Goal: Information Seeking & Learning: Learn about a topic

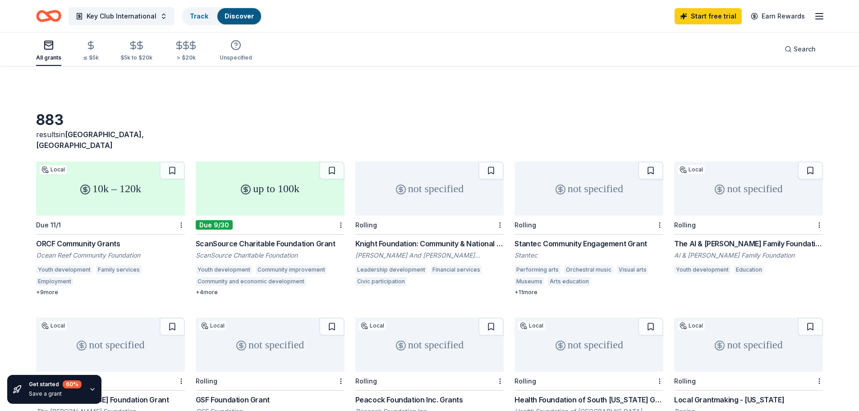
scroll to position [517, 0]
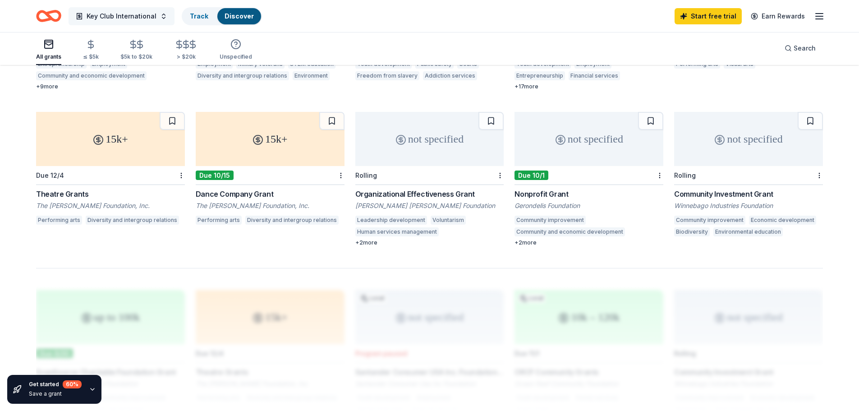
click at [124, 14] on span "Key Club International" at bounding box center [122, 16] width 70 height 11
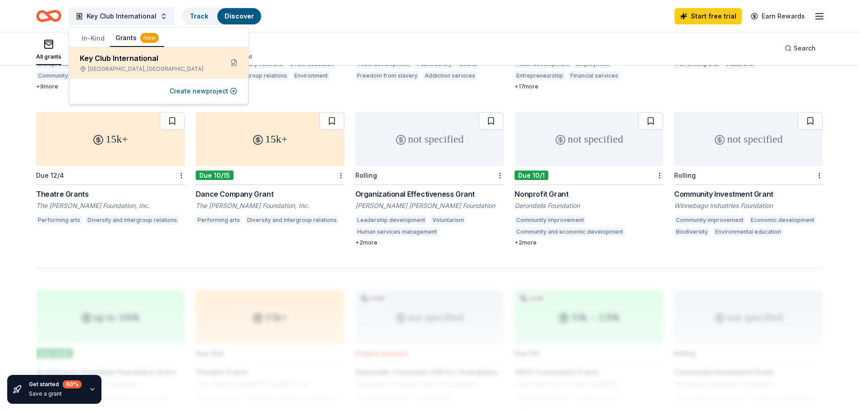
click at [124, 59] on div "Key Club International" at bounding box center [148, 58] width 136 height 11
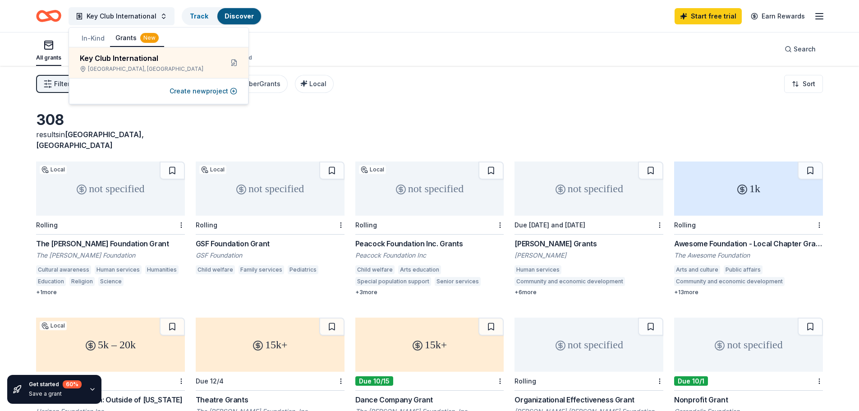
click at [204, 118] on div "308 results in [GEOGRAPHIC_DATA], [GEOGRAPHIC_DATA]" at bounding box center [429, 131] width 786 height 40
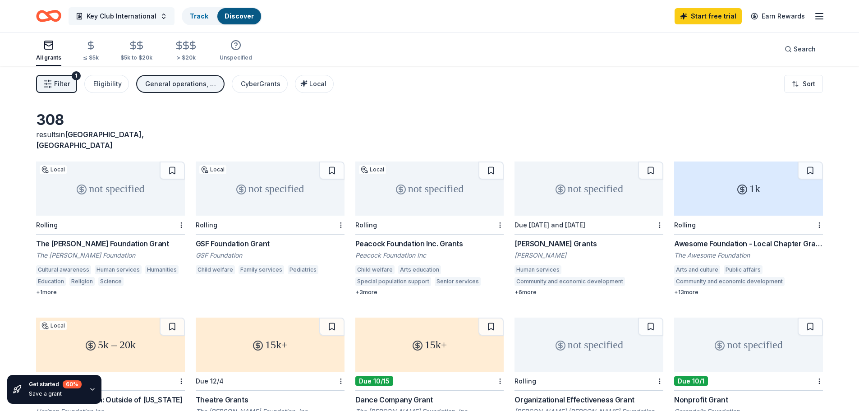
click at [98, 17] on span "Key Club International" at bounding box center [122, 16] width 70 height 11
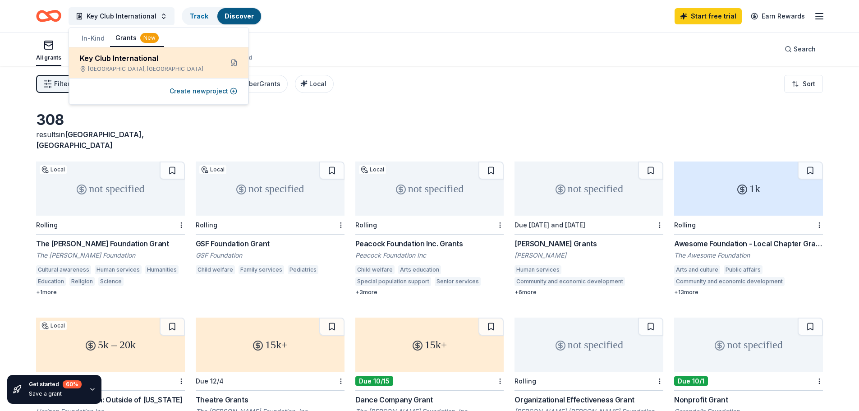
click at [129, 61] on div "Key Club International" at bounding box center [148, 58] width 136 height 11
click at [211, 62] on div "Key Club International" at bounding box center [148, 58] width 136 height 11
click at [233, 65] on button at bounding box center [234, 62] width 14 height 14
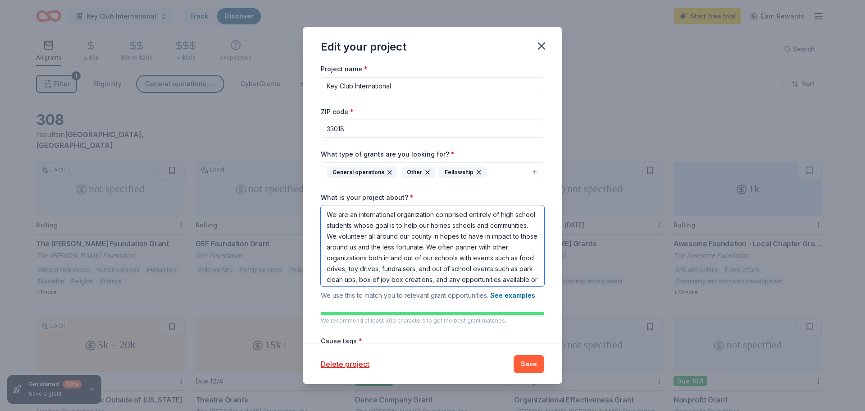
click at [359, 226] on textarea "We are an international organization comprised entirely of high school students…" at bounding box center [433, 245] width 224 height 81
